Goal: Task Accomplishment & Management: Use online tool/utility

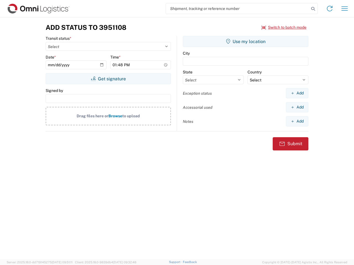
click at [237, 9] on input "search" at bounding box center [237, 8] width 143 height 11
click at [313, 9] on icon at bounding box center [313, 9] width 8 height 8
click at [329, 9] on icon at bounding box center [329, 8] width 9 height 9
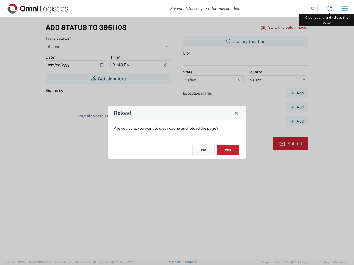
click at [344, 9] on div "Reload Are you sure, you want to clear cache and reload the page? No Yes" at bounding box center [177, 132] width 354 height 265
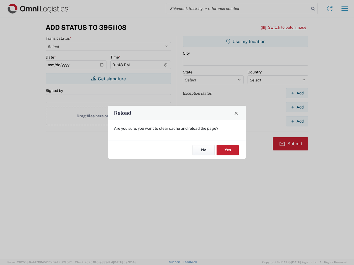
click at [284, 27] on div "Reload Are you sure, you want to clear cache and reload the page? No Yes" at bounding box center [177, 132] width 354 height 265
click at [108, 79] on div "Reload Are you sure, you want to clear cache and reload the page? No Yes" at bounding box center [177, 132] width 354 height 265
click at [245, 41] on div "Reload Are you sure, you want to clear cache and reload the page? No Yes" at bounding box center [177, 132] width 354 height 265
click at [297, 93] on div "Reload Are you sure, you want to clear cache and reload the page? No Yes" at bounding box center [177, 132] width 354 height 265
click at [297, 107] on div "Reload Are you sure, you want to clear cache and reload the page? No Yes" at bounding box center [177, 132] width 354 height 265
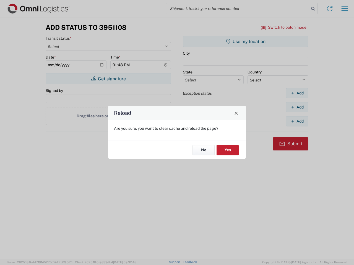
click at [297, 121] on div "Reload Are you sure, you want to clear cache and reload the page? No Yes" at bounding box center [177, 132] width 354 height 265
